Goal: Entertainment & Leisure: Consume media (video, audio)

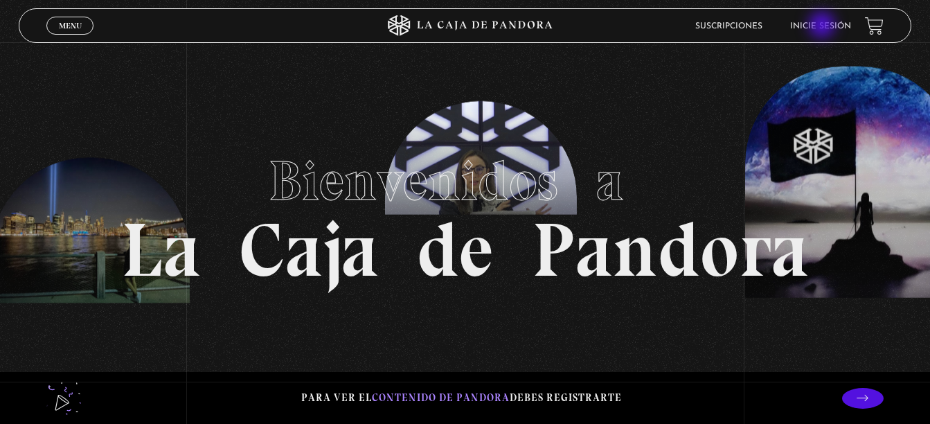
click at [823, 26] on link "Inicie sesión" at bounding box center [820, 26] width 61 height 8
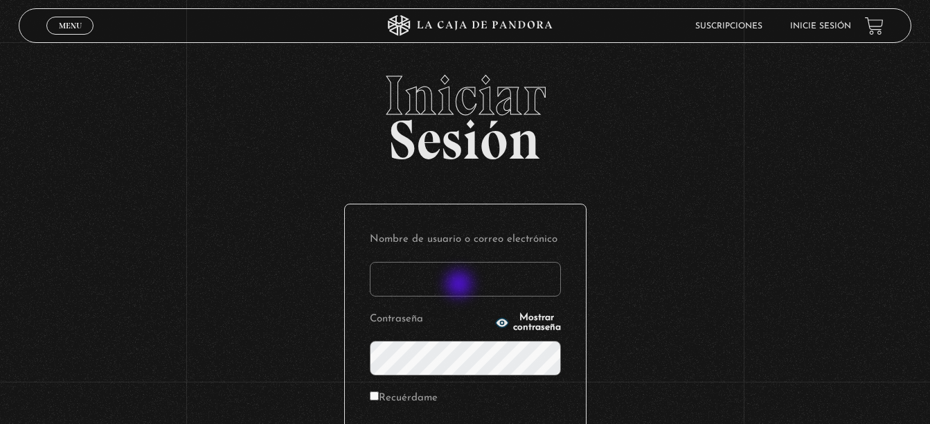
click at [460, 285] on input "Nombre de usuario o correo electrónico" at bounding box center [465, 279] width 191 height 35
type input "belch2@hotmail.com"
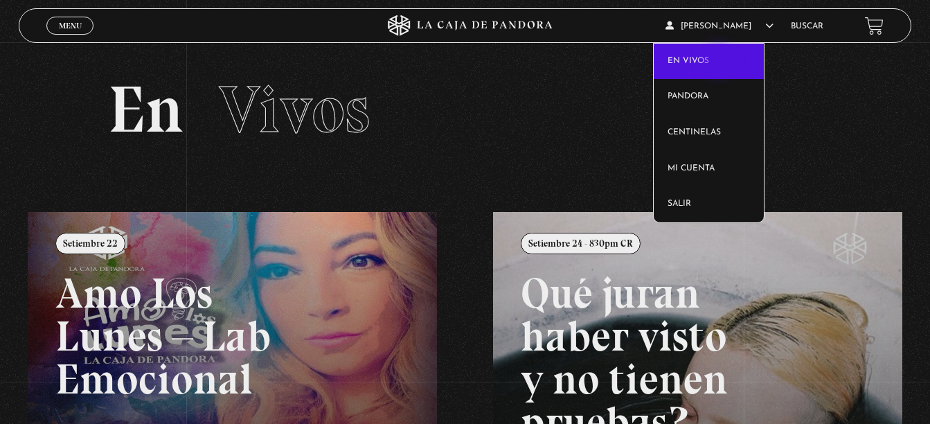
click at [719, 62] on link "En vivos" at bounding box center [708, 62] width 110 height 36
click at [721, 28] on span "[PERSON_NAME]" at bounding box center [719, 26] width 108 height 8
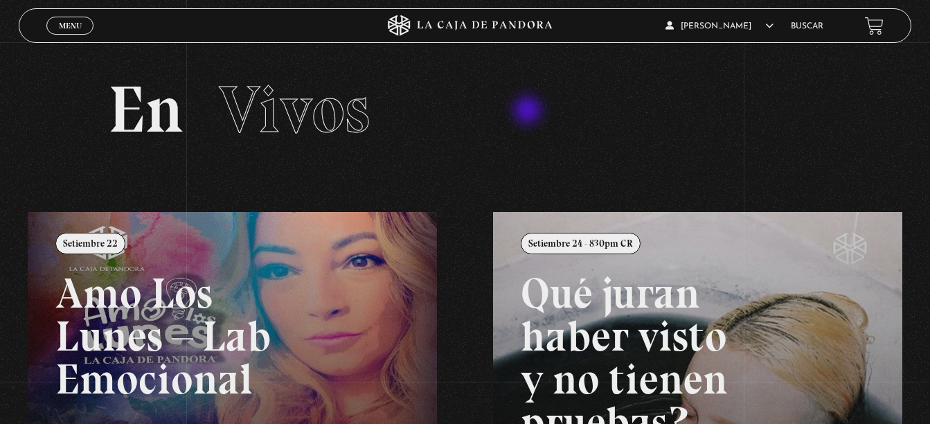
click at [529, 112] on h2 "En Vivos" at bounding box center [465, 110] width 714 height 66
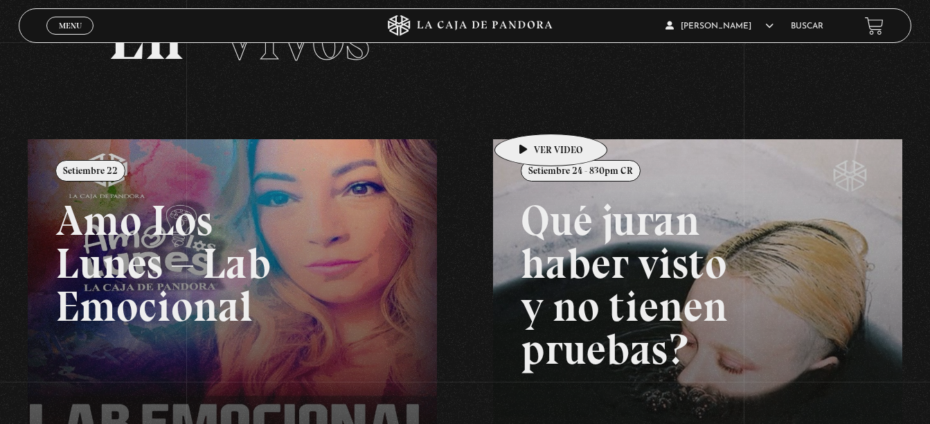
scroll to position [62, 0]
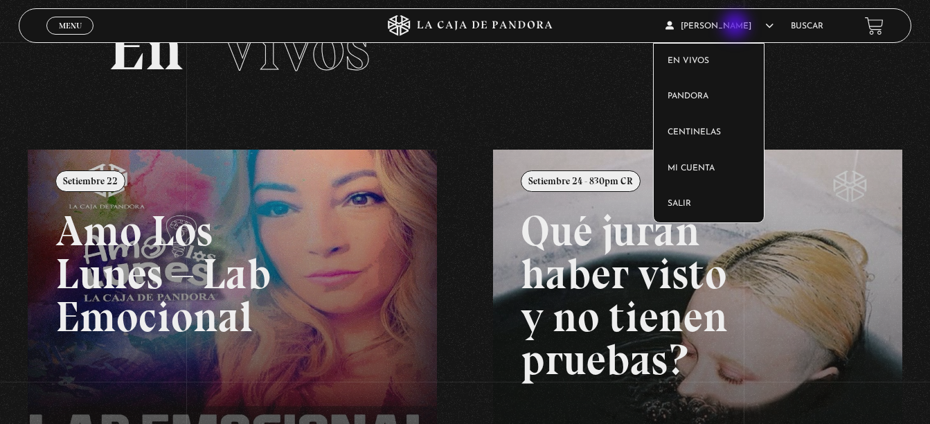
click at [765, 26] on icon at bounding box center [769, 25] width 8 height 8
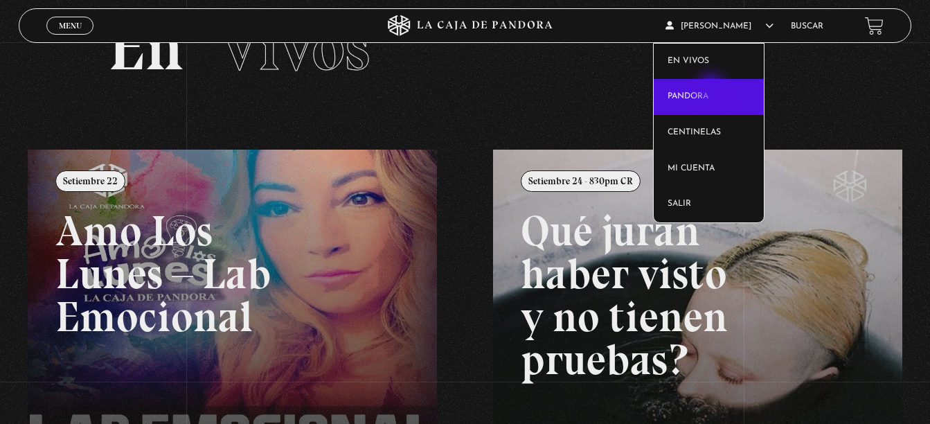
click at [712, 89] on link "Pandora" at bounding box center [708, 97] width 110 height 36
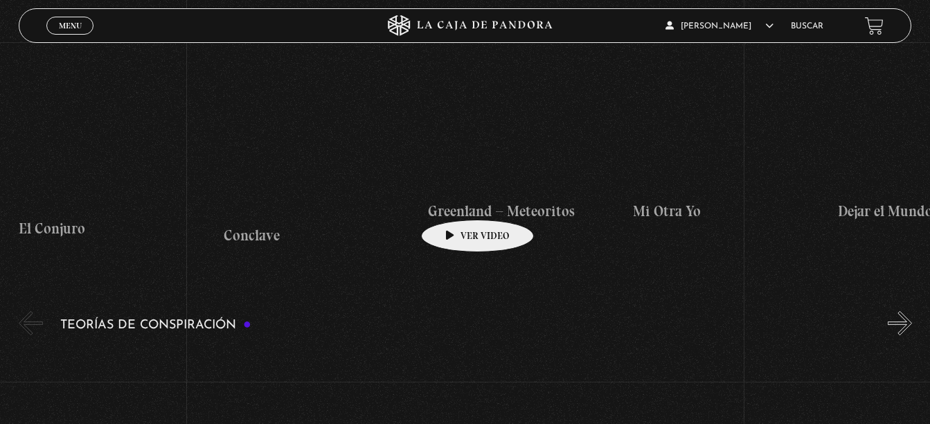
scroll to position [2700, 0]
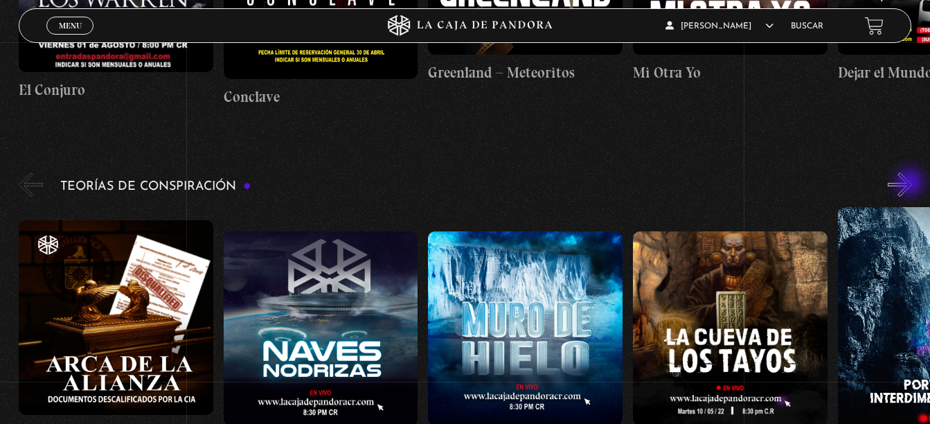
click at [911, 183] on button "»" at bounding box center [899, 184] width 24 height 24
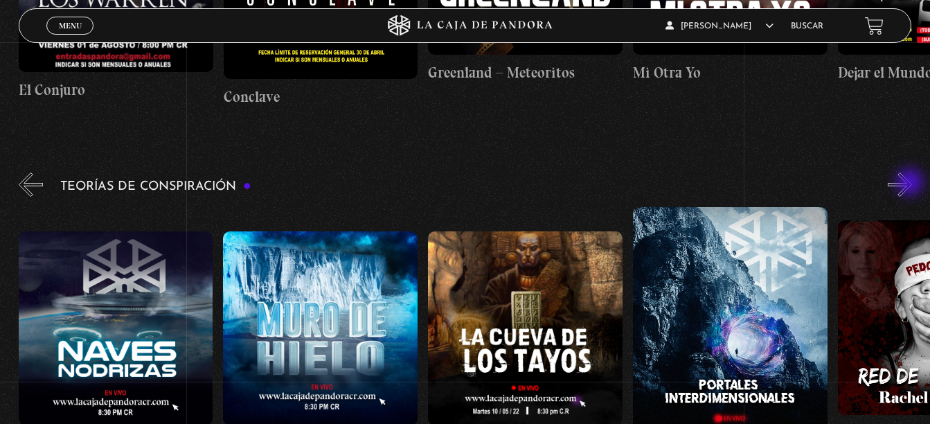
click at [911, 183] on button "»" at bounding box center [899, 184] width 24 height 24
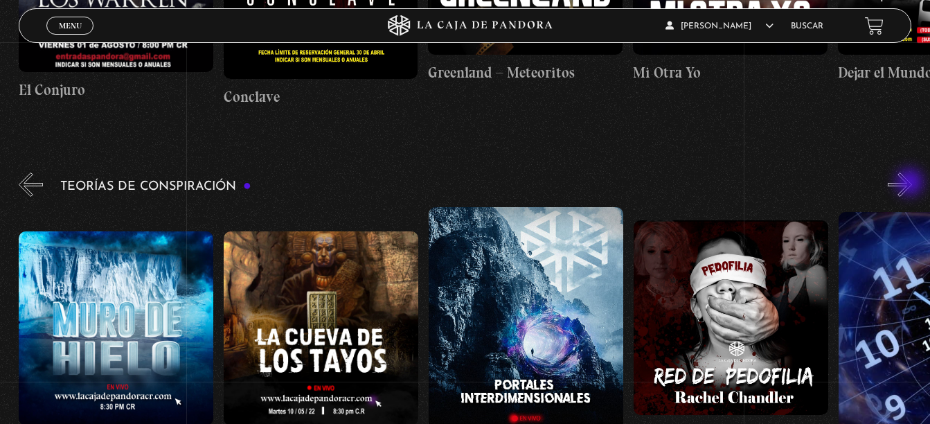
click at [911, 183] on button "»" at bounding box center [899, 184] width 24 height 24
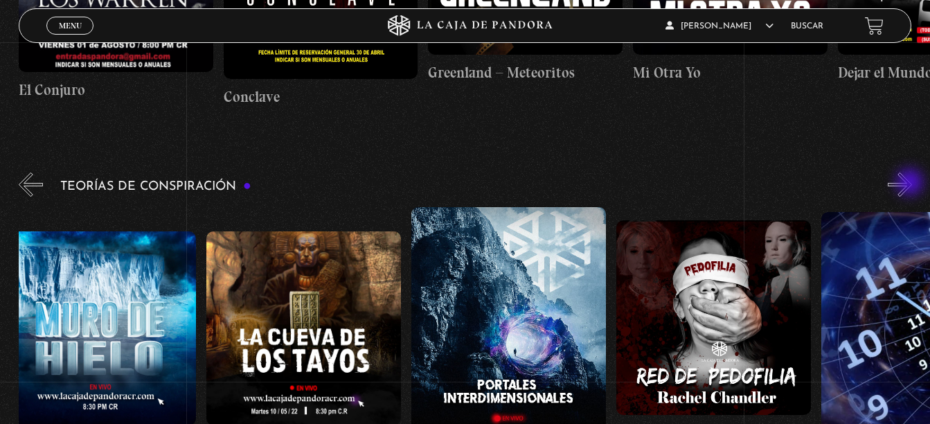
scroll to position [0, 512]
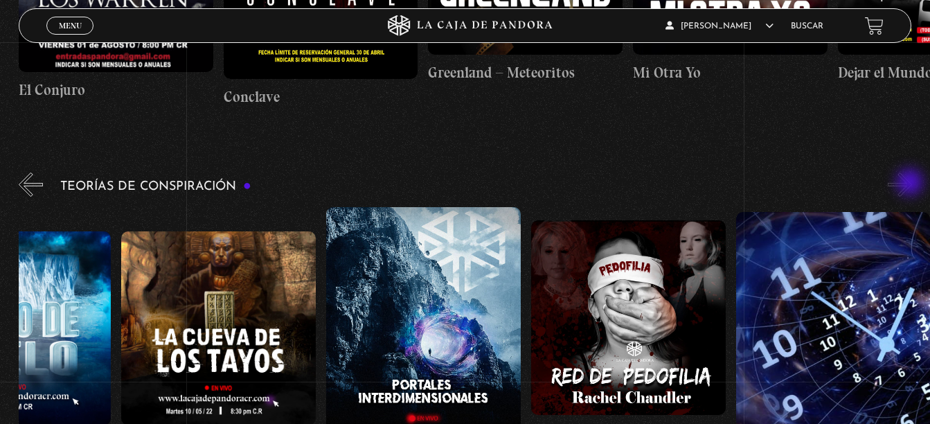
click at [911, 183] on button "»" at bounding box center [899, 184] width 24 height 24
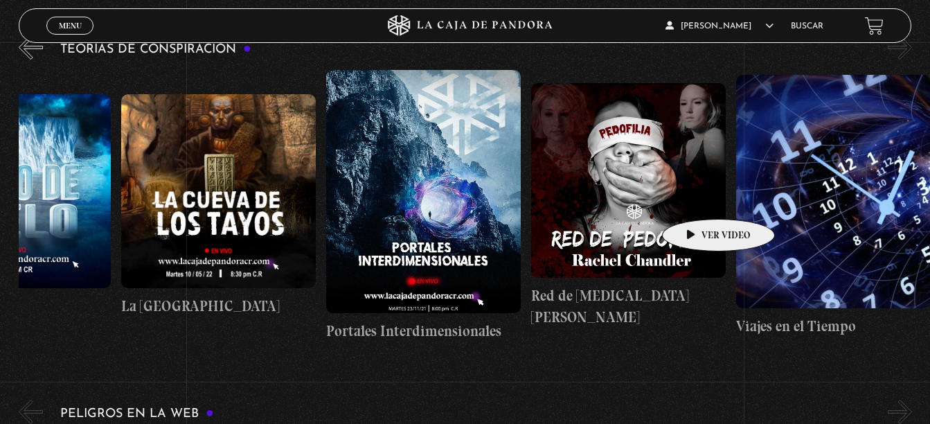
scroll to position [2838, 0]
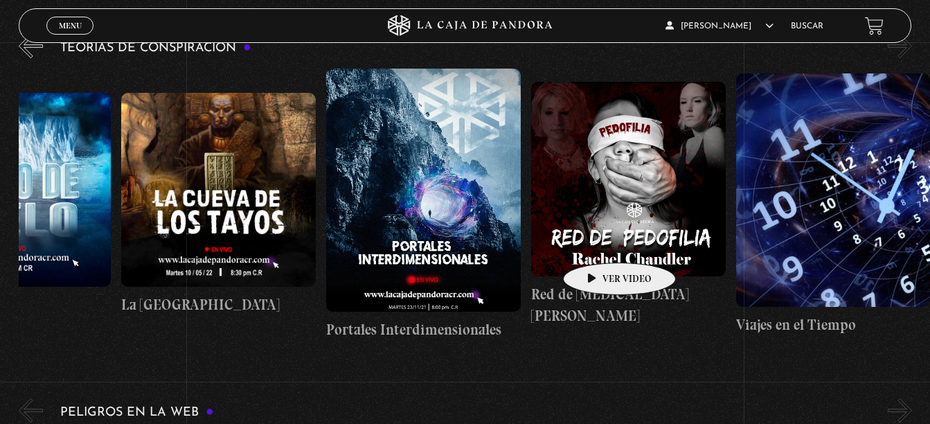
click at [597, 242] on figure at bounding box center [628, 179] width 195 height 195
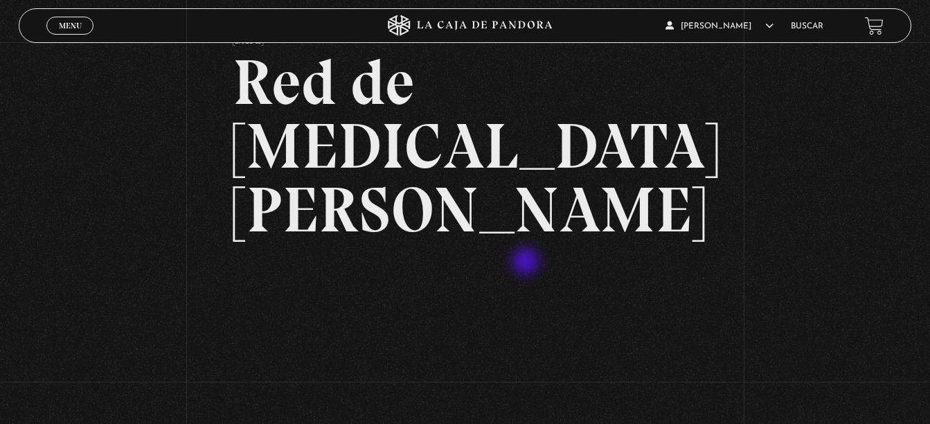
scroll to position [138, 0]
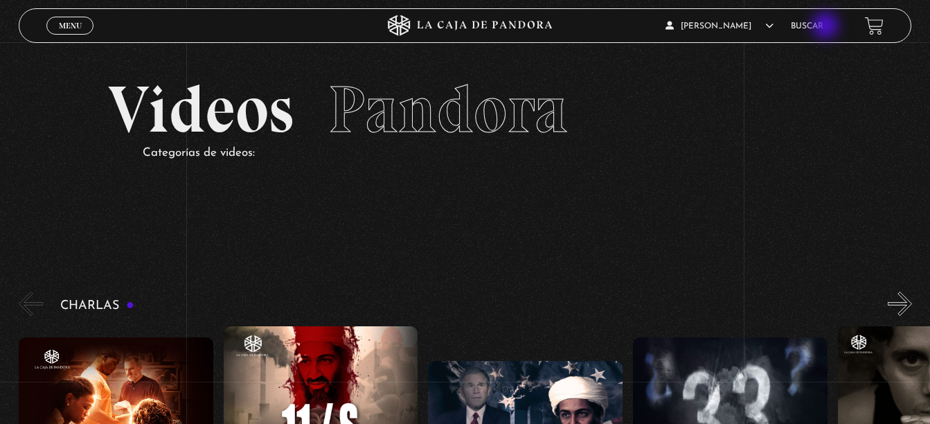
click at [823, 26] on link "Buscar" at bounding box center [807, 26] width 33 height 8
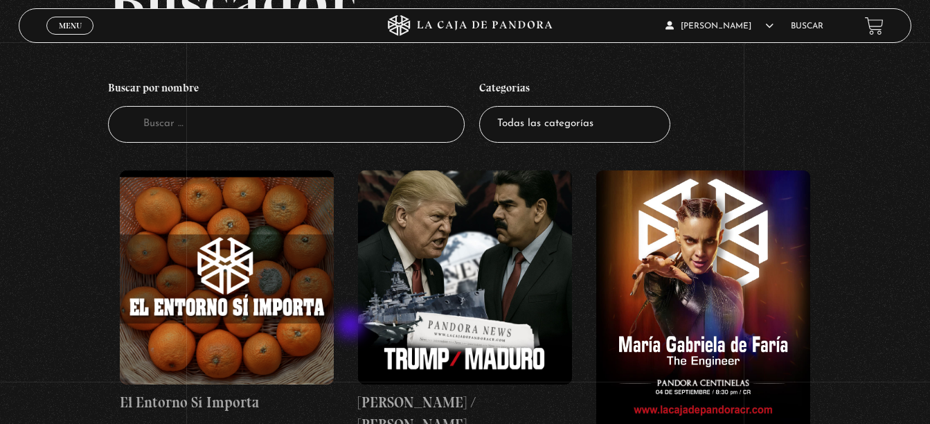
scroll to position [138, 0]
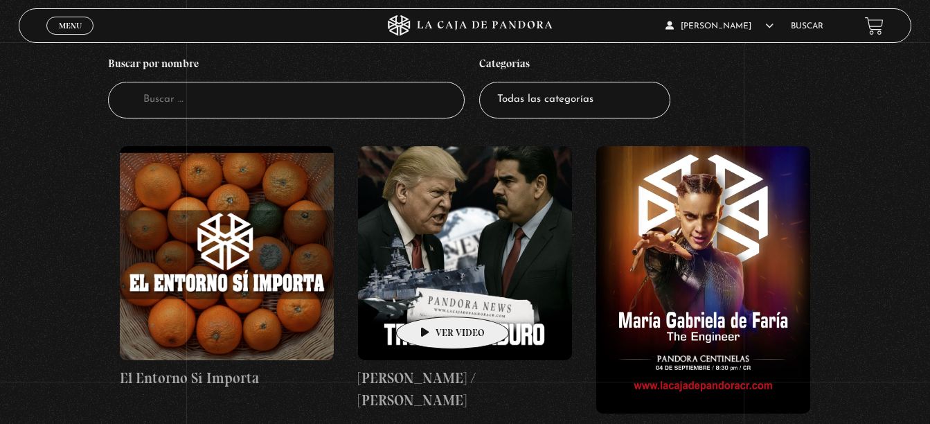
click at [431, 296] on figure at bounding box center [465, 253] width 214 height 214
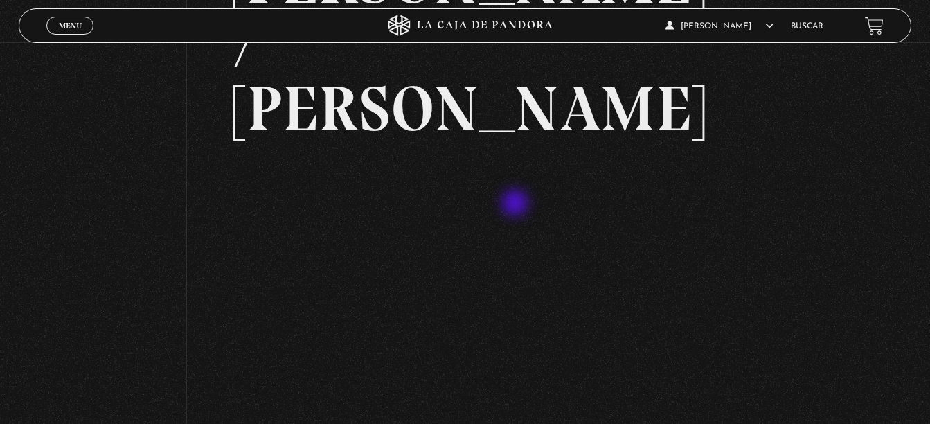
scroll to position [138, 0]
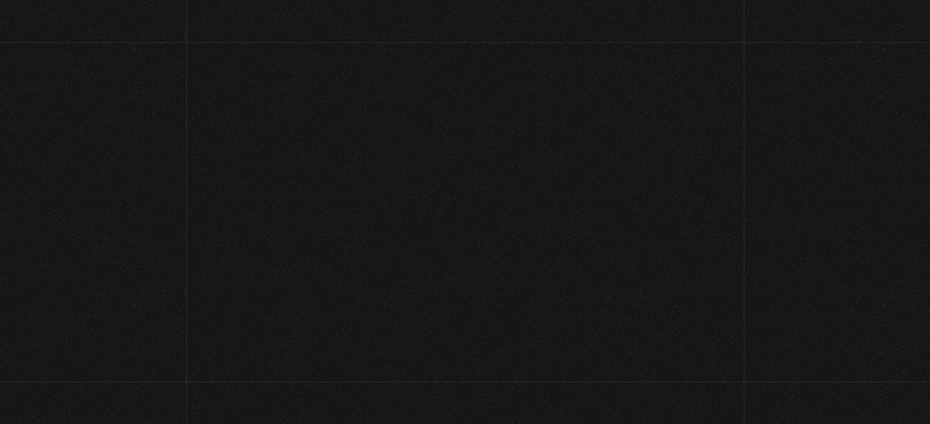
scroll to position [145, 0]
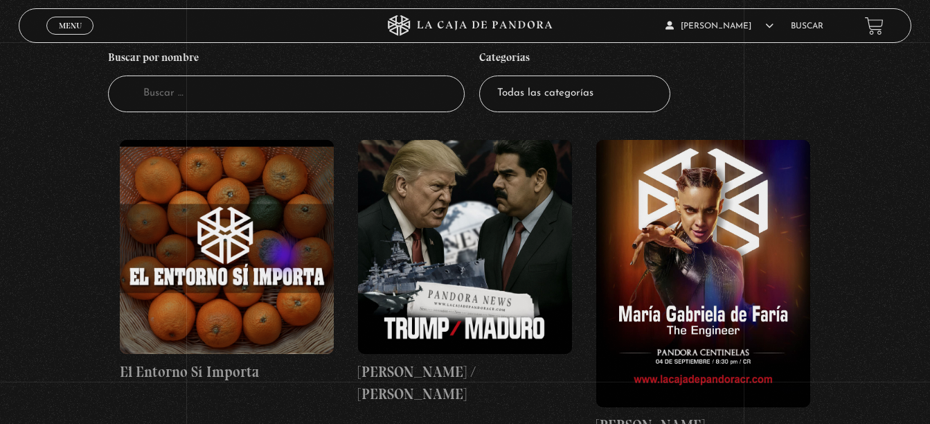
click at [285, 257] on figure at bounding box center [227, 247] width 214 height 214
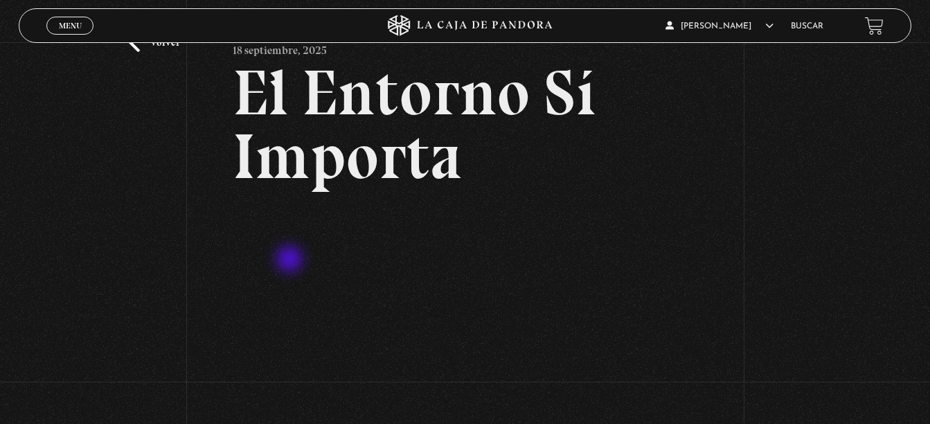
scroll to position [138, 0]
